Goal: Task Accomplishment & Management: Manage account settings

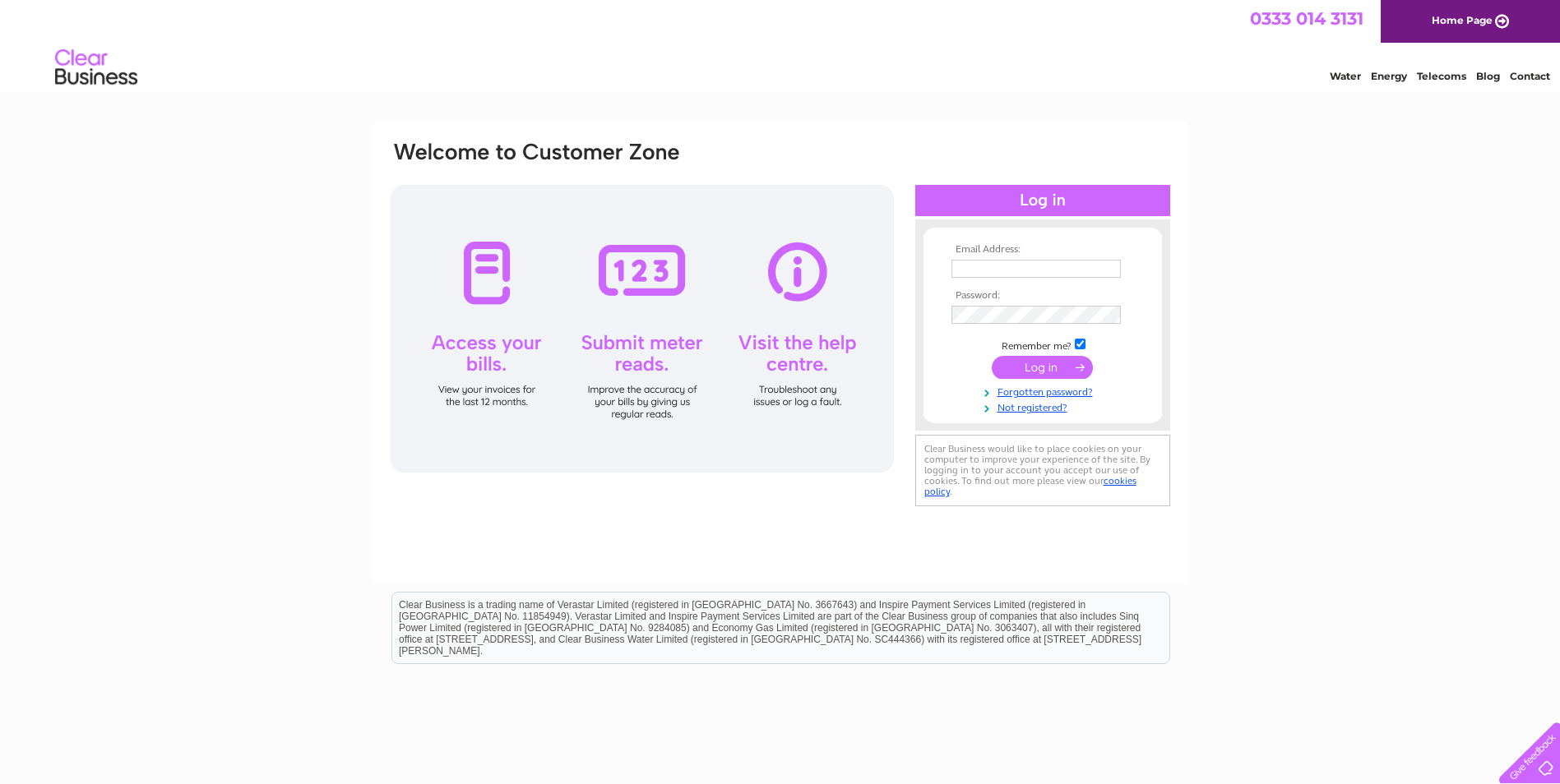
type input "evan.green@inpersca.co.uk"
click at [1046, 373] on input "submit" at bounding box center [1042, 366] width 101 height 23
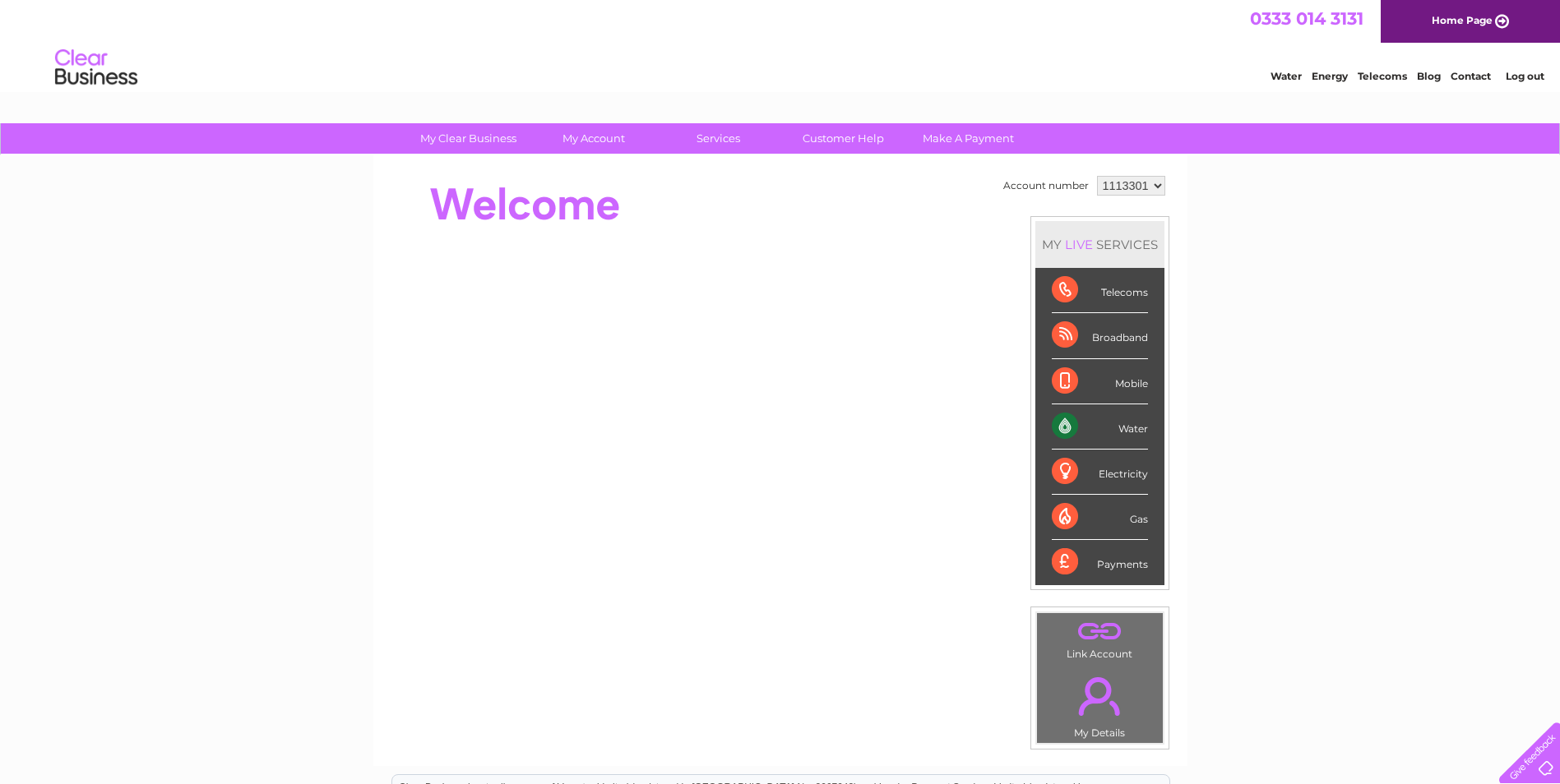
click at [1130, 429] on div "Water" at bounding box center [1100, 427] width 96 height 45
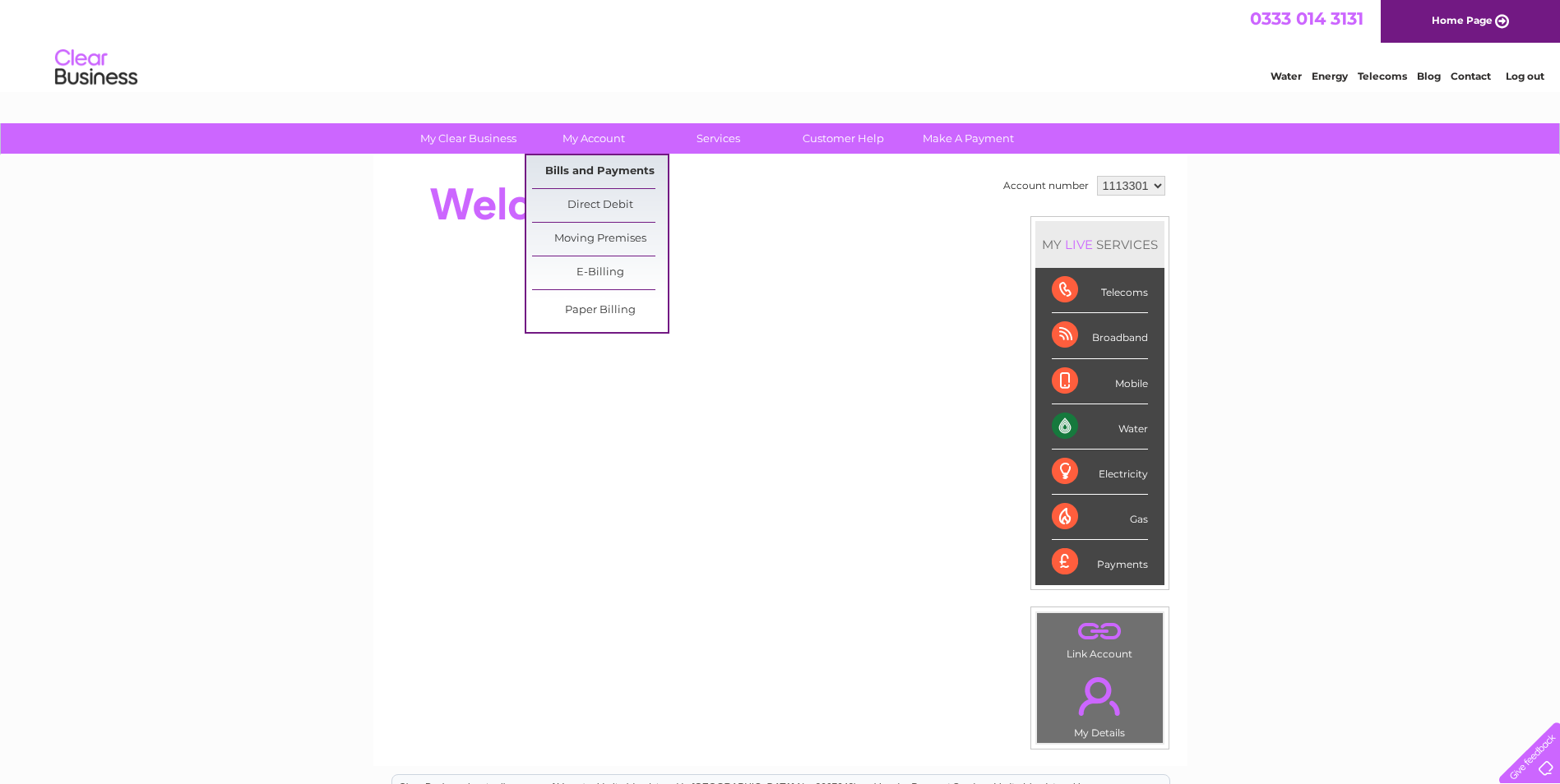
click at [591, 176] on link "Bills and Payments" at bounding box center [600, 171] width 136 height 32
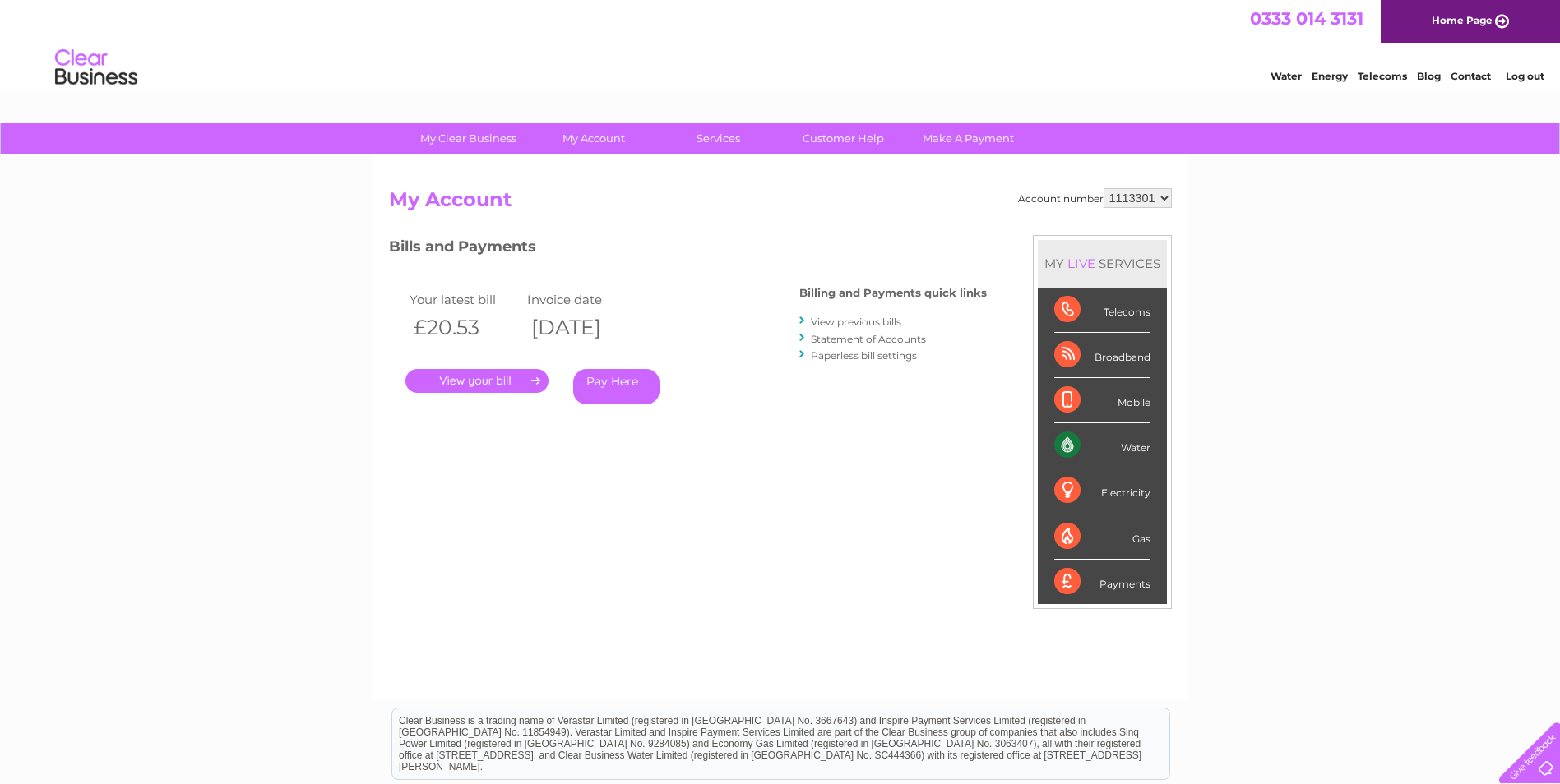
click at [485, 382] on link "." at bounding box center [477, 381] width 144 height 24
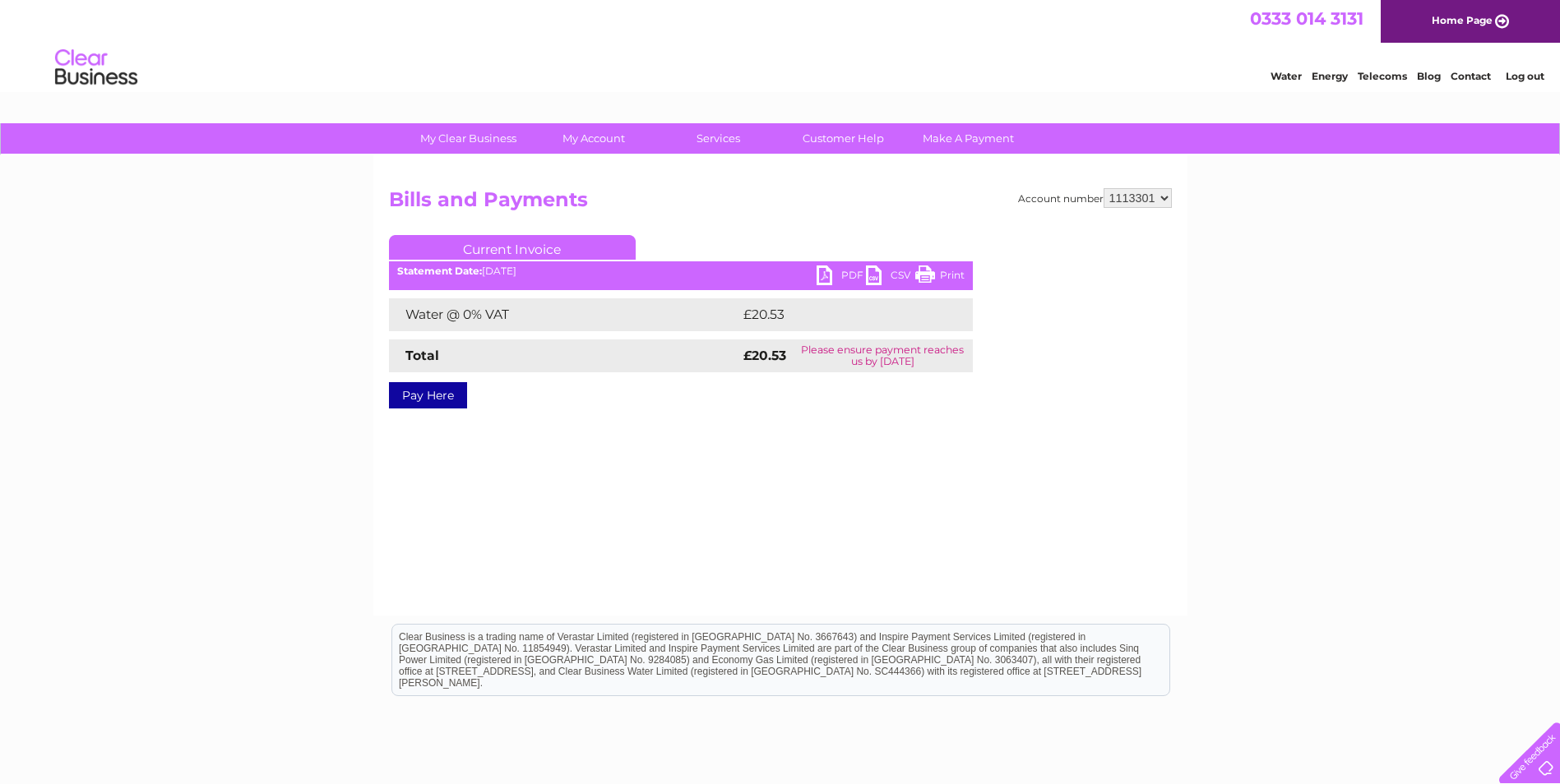
click at [847, 276] on link "PDF" at bounding box center [841, 277] width 49 height 24
click at [1540, 76] on link "Log out" at bounding box center [1524, 76] width 38 height 13
